Goal: Task Accomplishment & Management: Complete application form

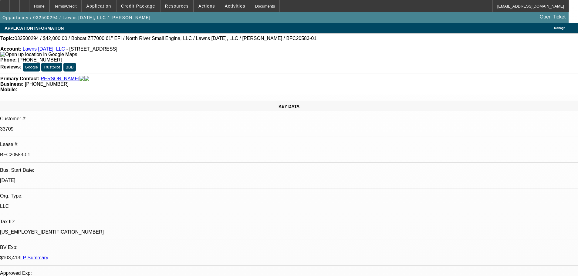
select select "0"
select select "2"
select select "0"
select select "6"
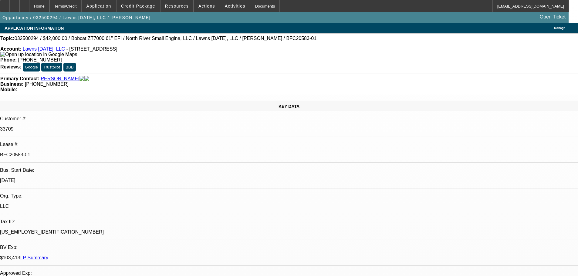
select select "0"
select select "2"
select select "0"
select select "6"
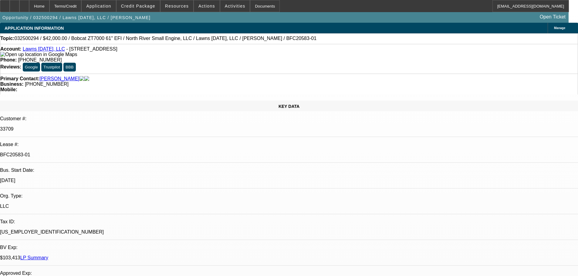
select select "0"
select select "6"
select select "0"
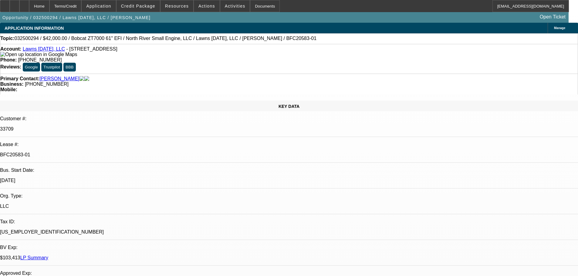
select select "0"
select select "6"
click at [264, 5] on div "Documents" at bounding box center [265, 6] width 30 height 12
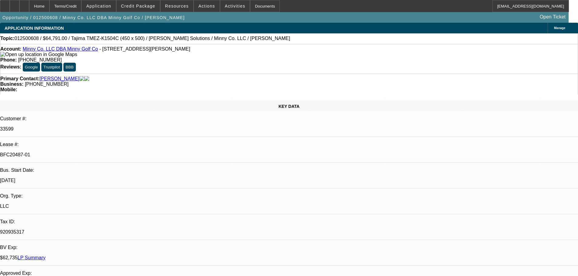
select select "0"
select select "2"
select select "0"
select select "6"
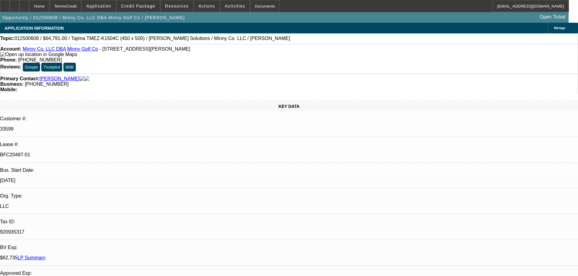
select select "0"
select select "2"
select select "0"
select select "6"
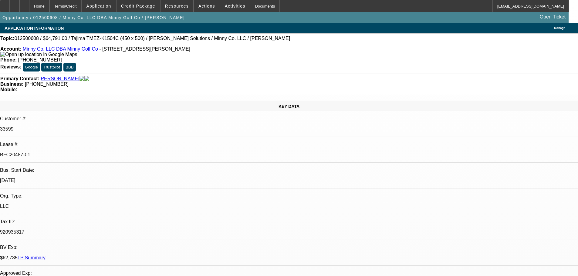
select select "0"
select select "2"
select select "0"
select select "6"
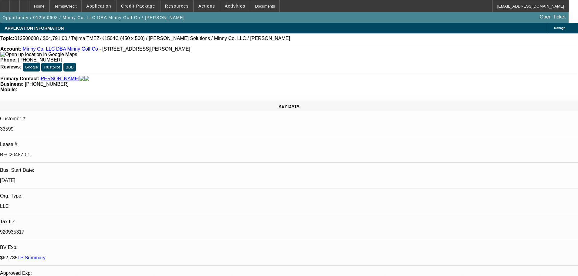
select select "0"
select select "2"
select select "0"
select select "6"
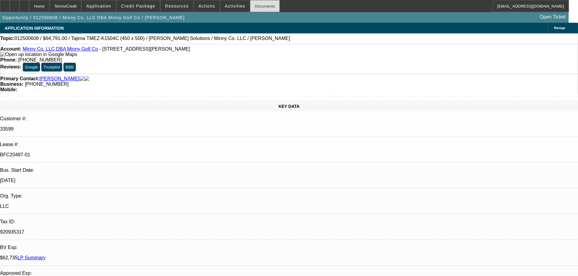
click at [254, 2] on div "Documents" at bounding box center [265, 6] width 30 height 12
